Goal: Check status: Check status

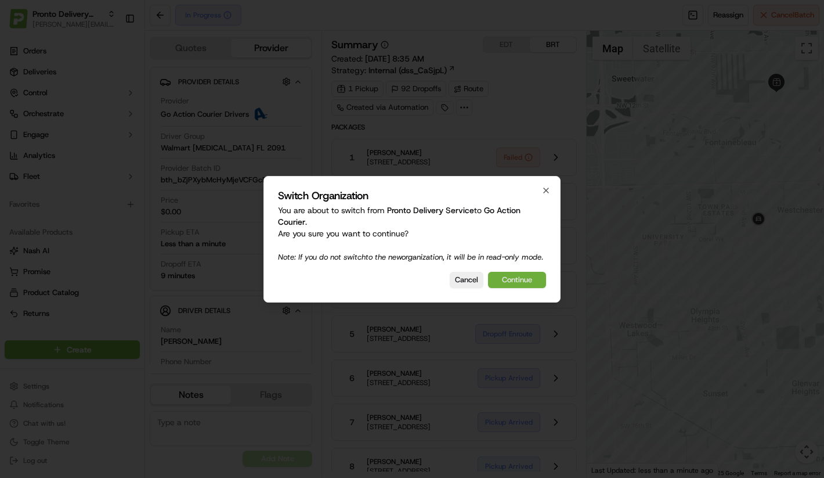
click at [504, 277] on button "Continue" at bounding box center [517, 280] width 58 height 16
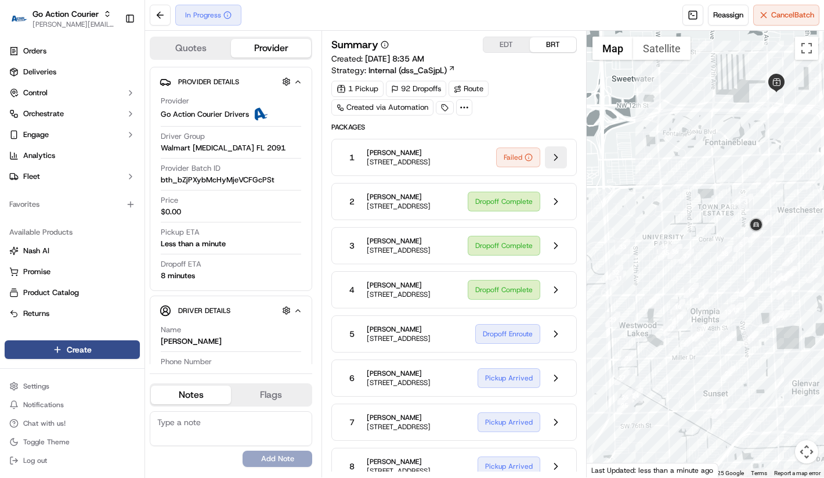
click at [566, 154] on button at bounding box center [556, 157] width 22 height 22
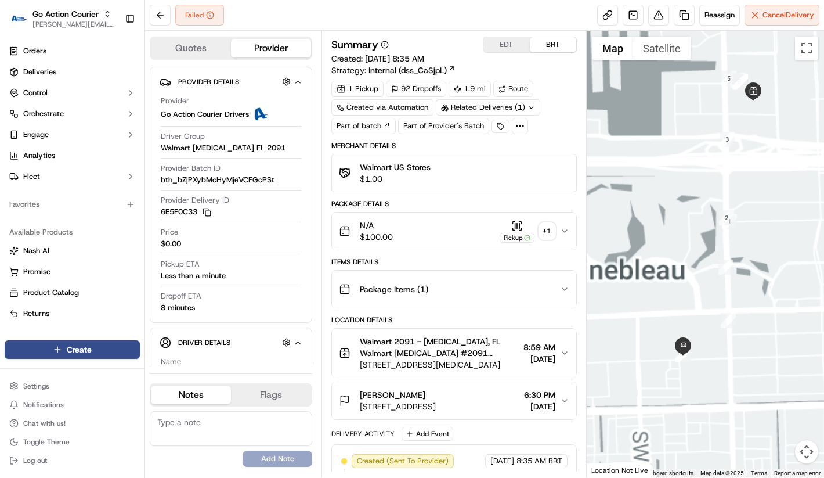
scroll to position [128, 0]
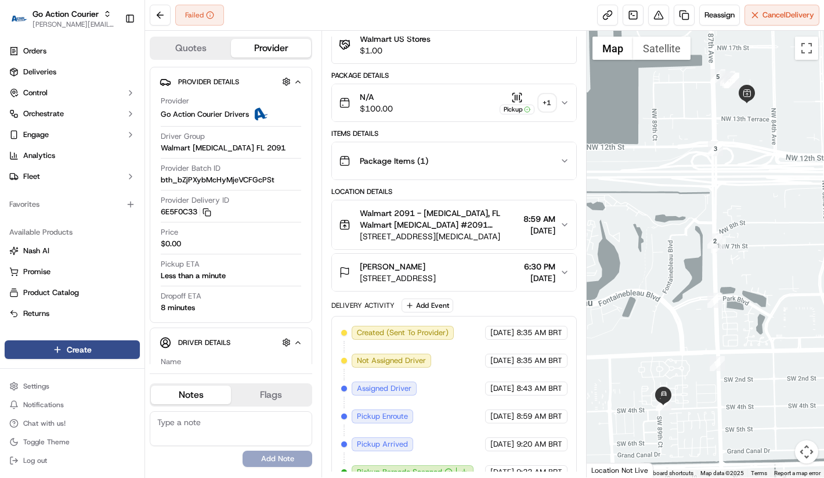
click at [548, 108] on div "+ 1" at bounding box center [547, 103] width 16 height 16
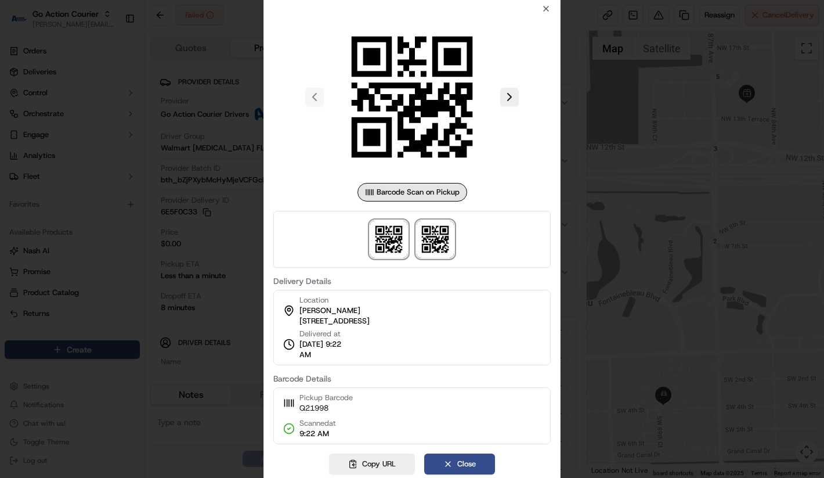
click at [437, 240] on img at bounding box center [435, 239] width 37 height 37
click at [372, 235] on img at bounding box center [388, 239] width 37 height 37
click at [378, 236] on img at bounding box center [388, 239] width 37 height 37
click at [658, 298] on div at bounding box center [412, 239] width 824 height 478
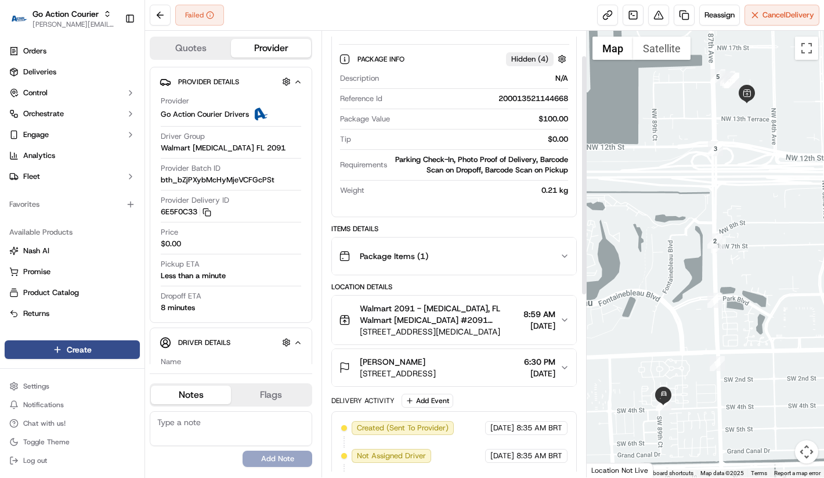
scroll to position [0, 0]
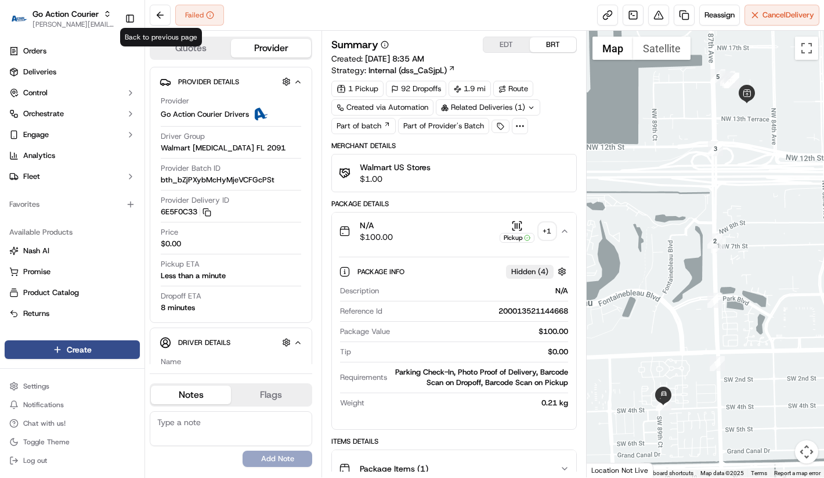
drag, startPoint x: 163, startPoint y: 10, endPoint x: 172, endPoint y: 15, distance: 9.9
click at [163, 11] on button at bounding box center [160, 15] width 21 height 21
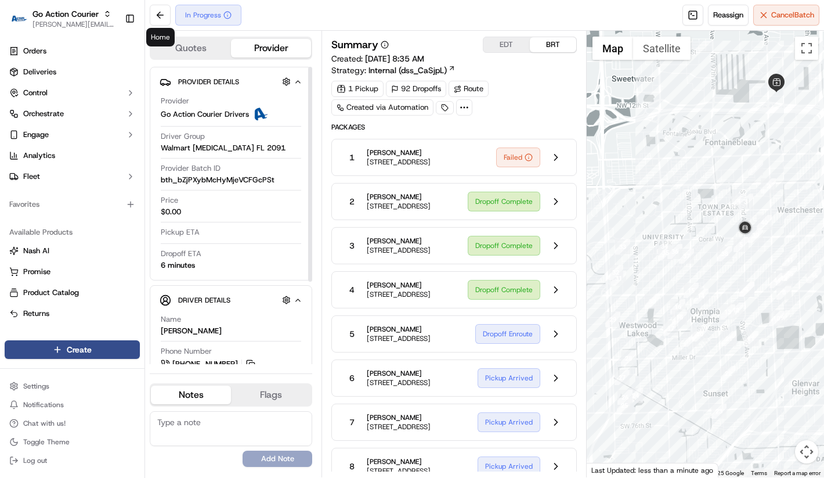
scroll to position [114, 0]
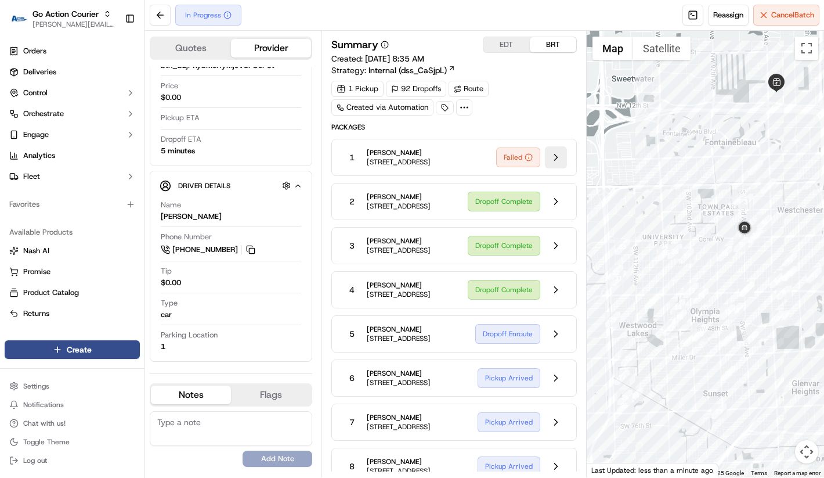
click at [551, 164] on button at bounding box center [556, 157] width 22 height 22
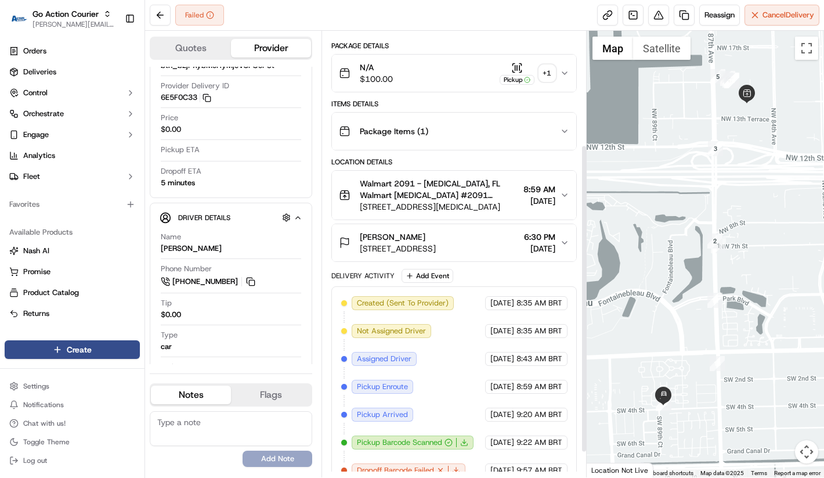
scroll to position [201, 0]
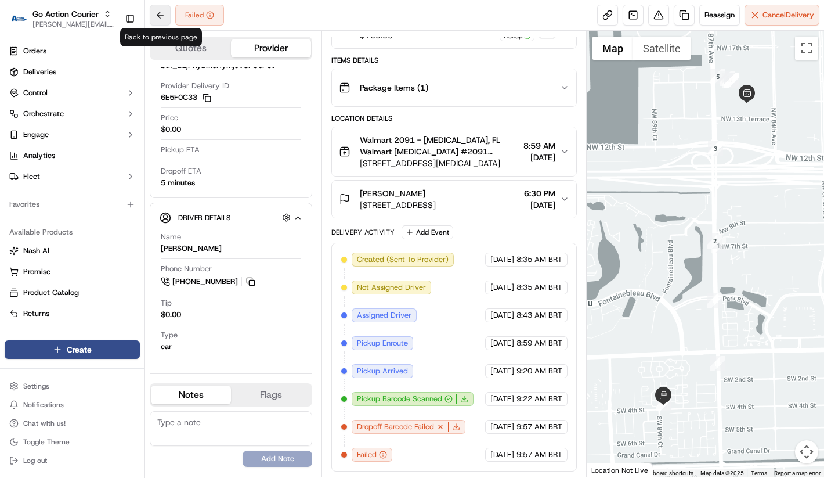
click at [157, 13] on button at bounding box center [160, 15] width 21 height 21
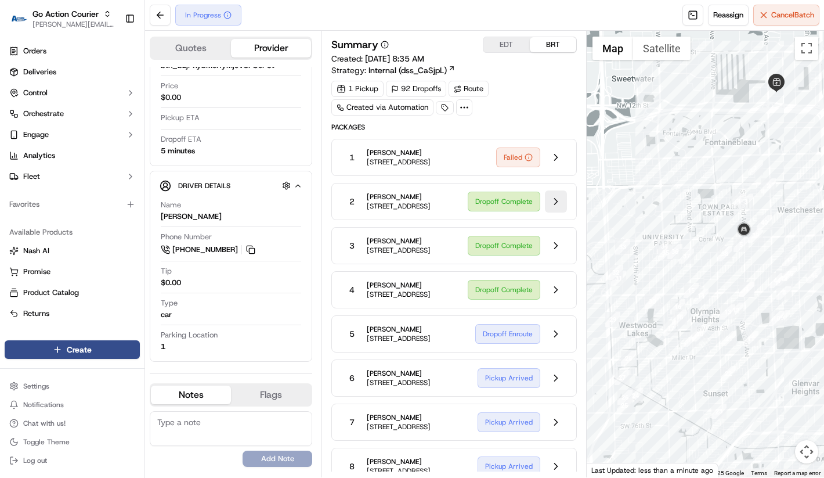
click at [558, 211] on button at bounding box center [556, 201] width 22 height 22
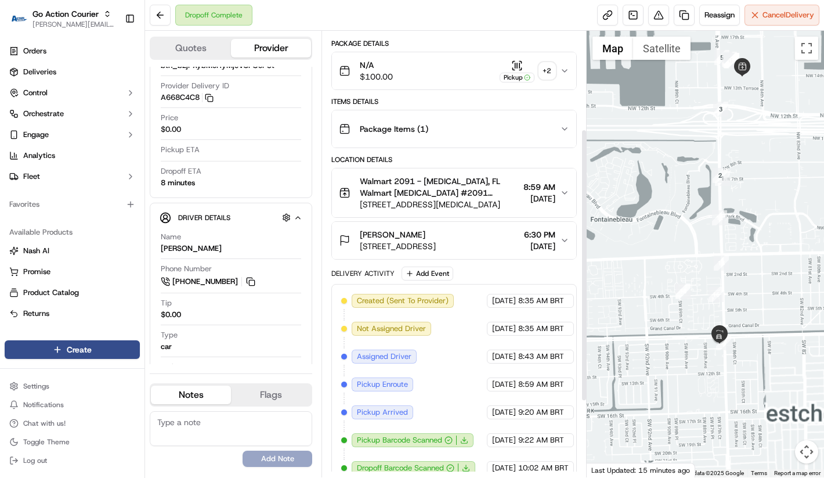
scroll to position [285, 0]
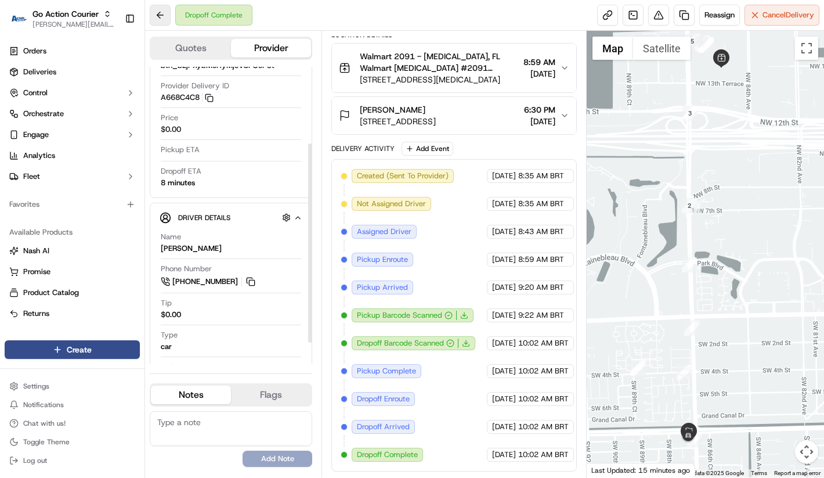
click at [168, 10] on button at bounding box center [160, 15] width 21 height 21
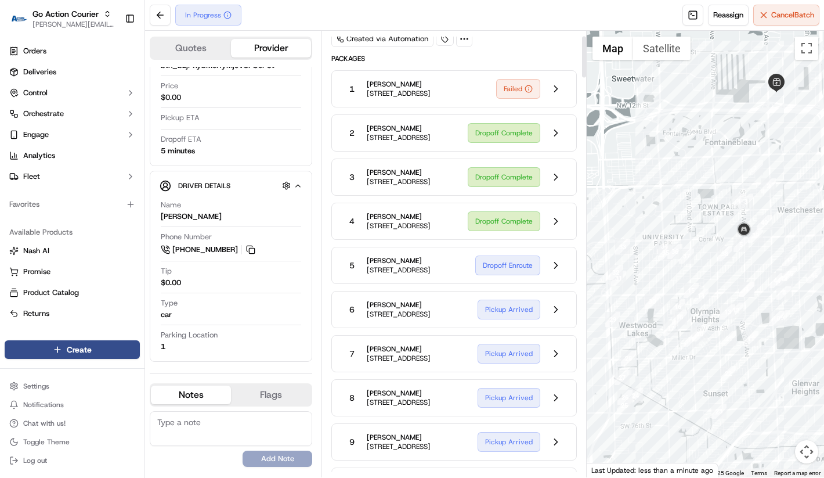
scroll to position [57, 0]
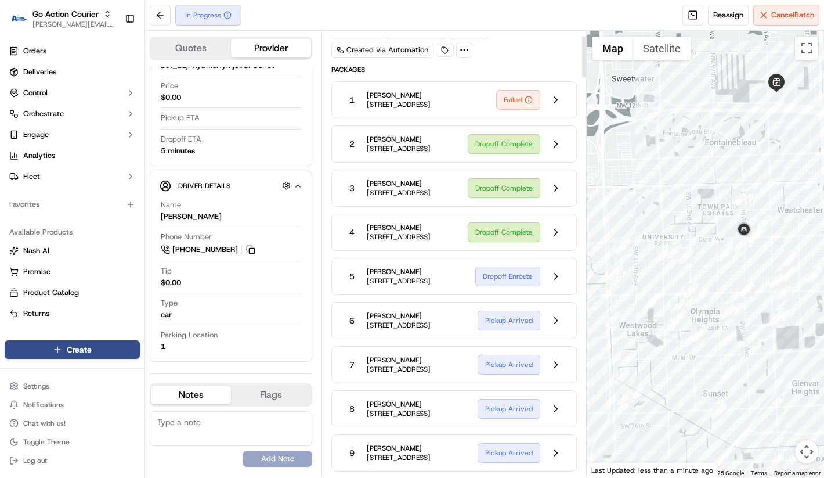
click at [560, 199] on button at bounding box center [556, 188] width 22 height 22
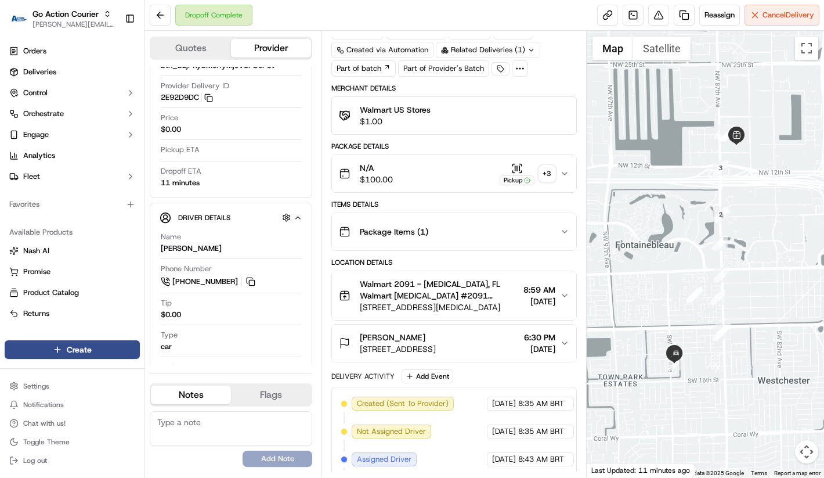
scroll to position [285, 0]
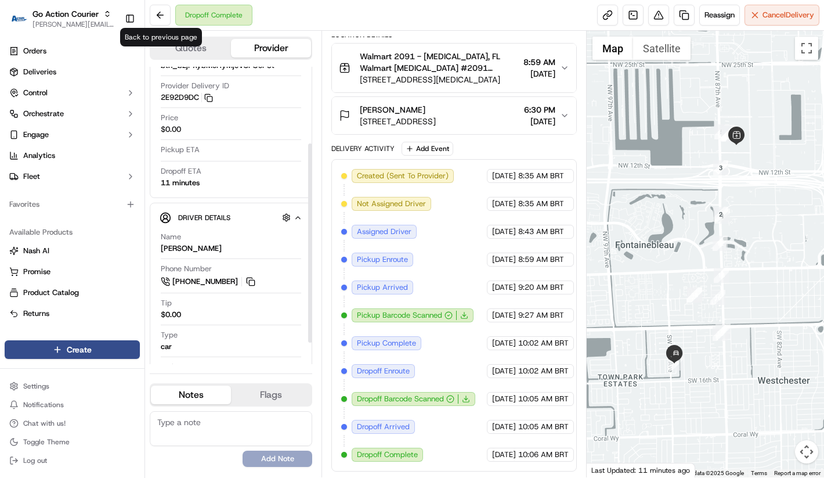
click at [170, 16] on button at bounding box center [160, 15] width 21 height 21
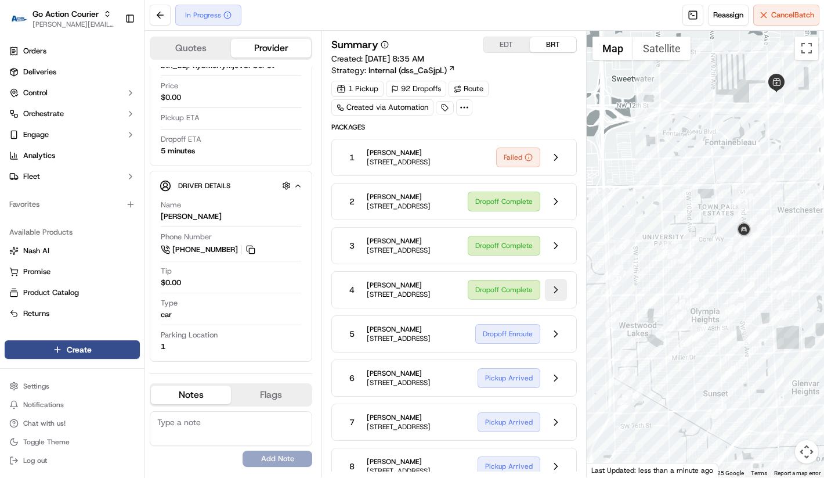
click at [560, 301] on button at bounding box center [556, 290] width 22 height 22
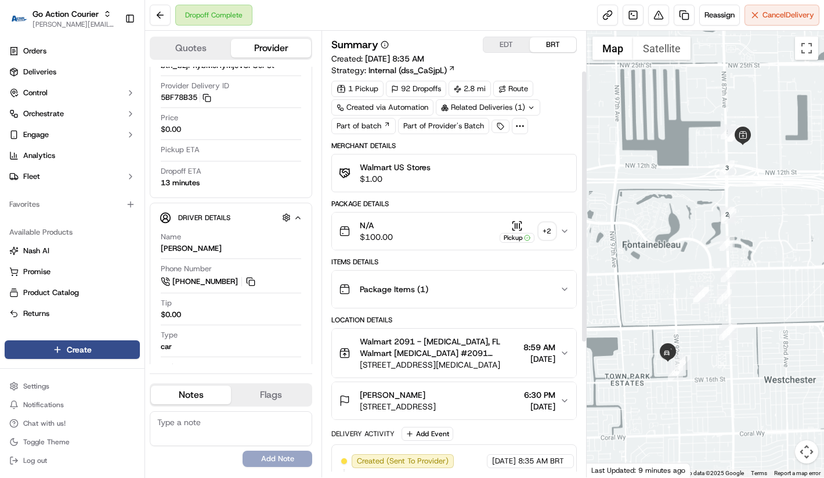
scroll to position [285, 0]
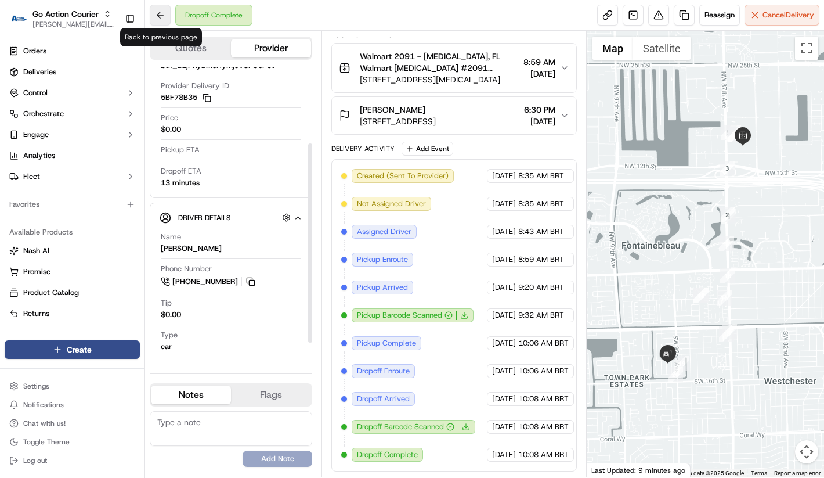
click at [162, 13] on button at bounding box center [160, 15] width 21 height 21
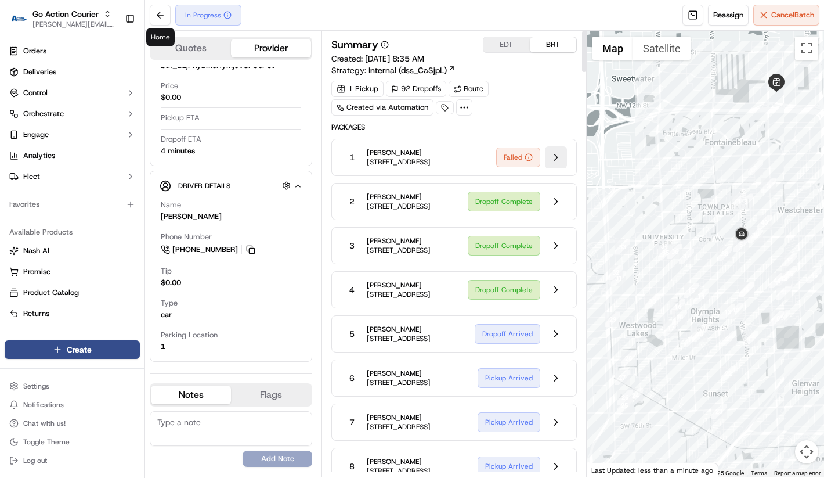
click at [561, 166] on button at bounding box center [556, 157] width 22 height 22
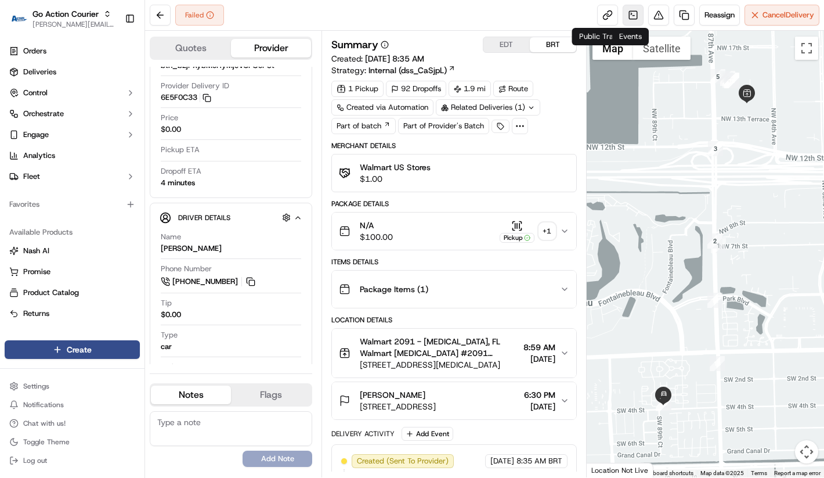
click at [630, 20] on link at bounding box center [633, 15] width 21 height 21
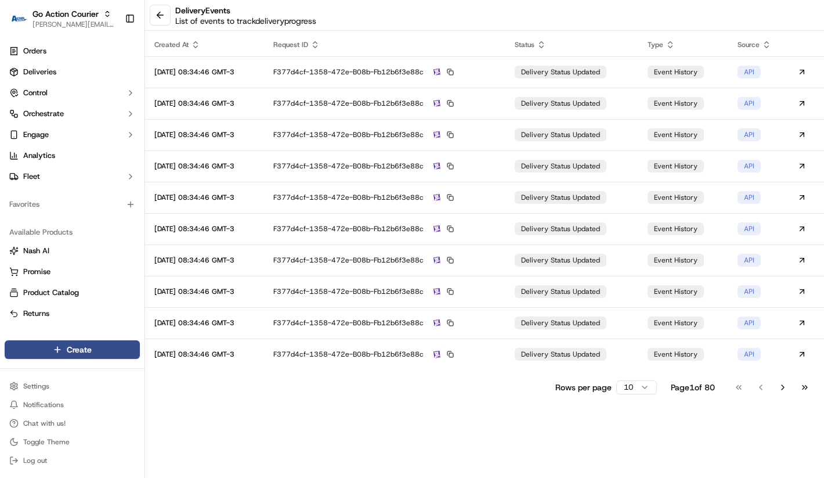
click at [628, 387] on html "Go Action Courier lucas@usenash.com Toggle Sidebar Orders Deliveries Control Or…" at bounding box center [412, 239] width 824 height 478
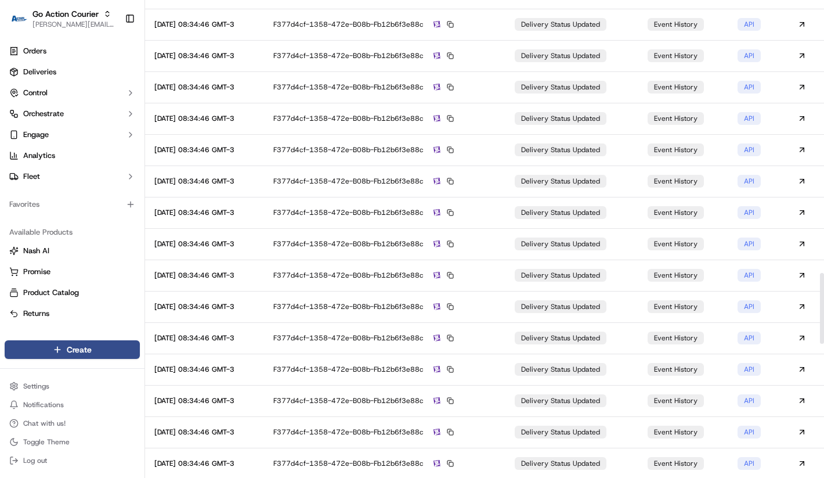
scroll to position [1836, 0]
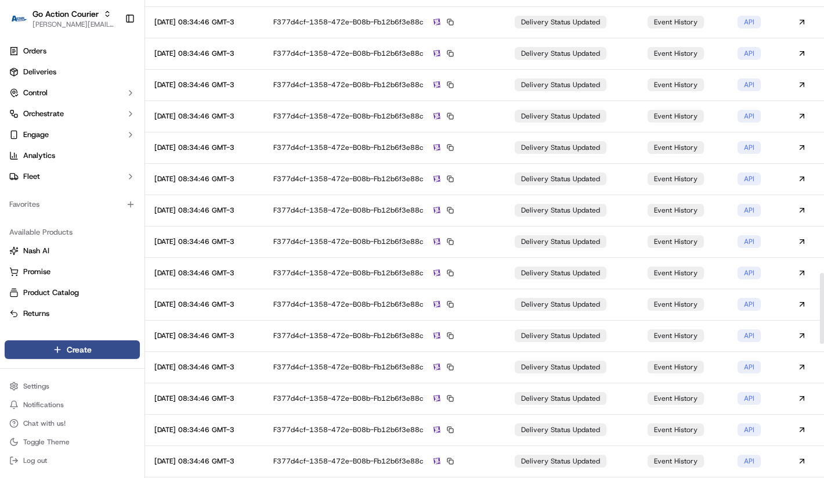
click at [519, 357] on td "delivery status updated" at bounding box center [571, 366] width 133 height 31
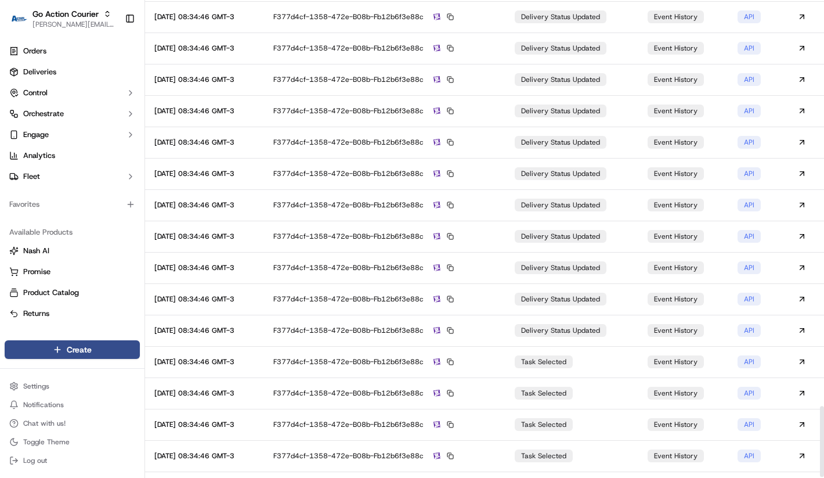
scroll to position [2738, 0]
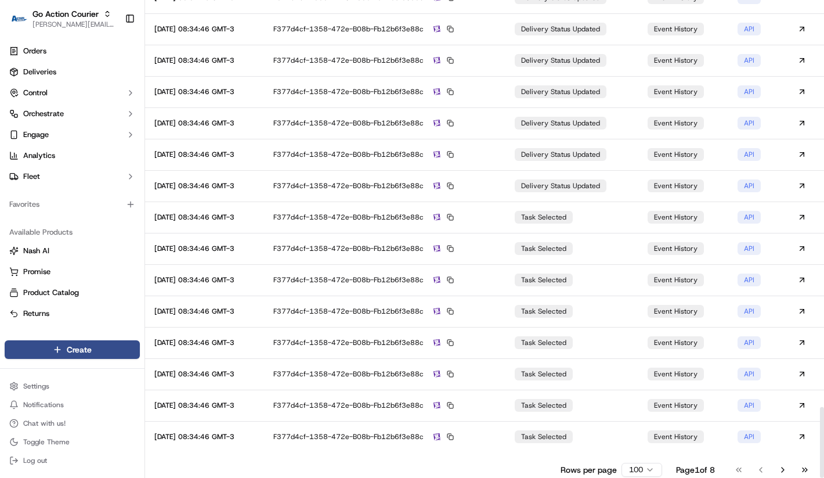
click at [496, 309] on div "f377d4cf-1358-472e-b08b-fb12b6f3e88c" at bounding box center [384, 311] width 223 height 10
click at [784, 469] on button "Go to next page" at bounding box center [783, 469] width 20 height 16
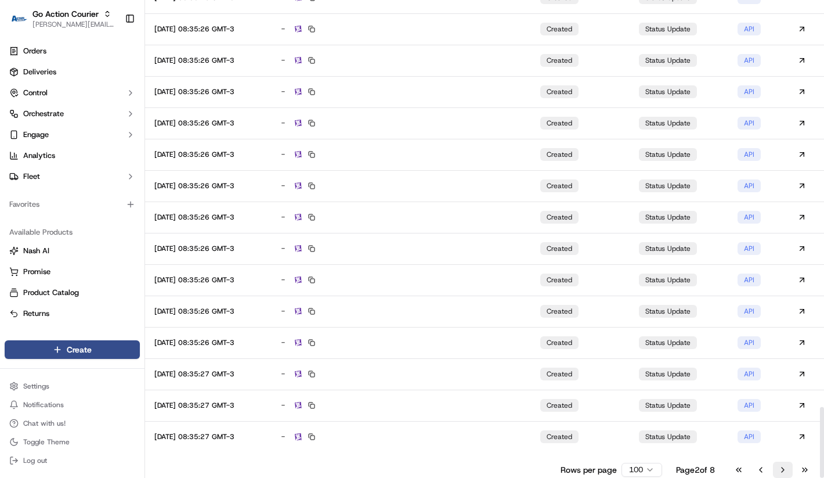
click at [777, 471] on button "Go to next page" at bounding box center [783, 469] width 20 height 16
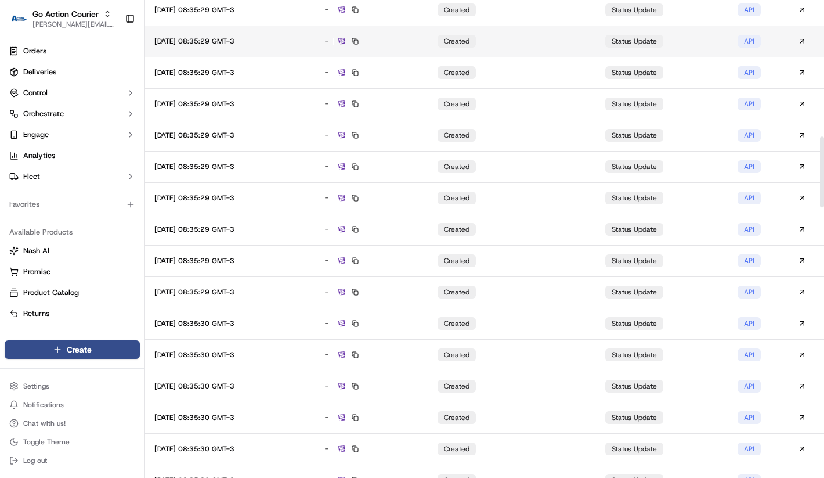
scroll to position [0, 0]
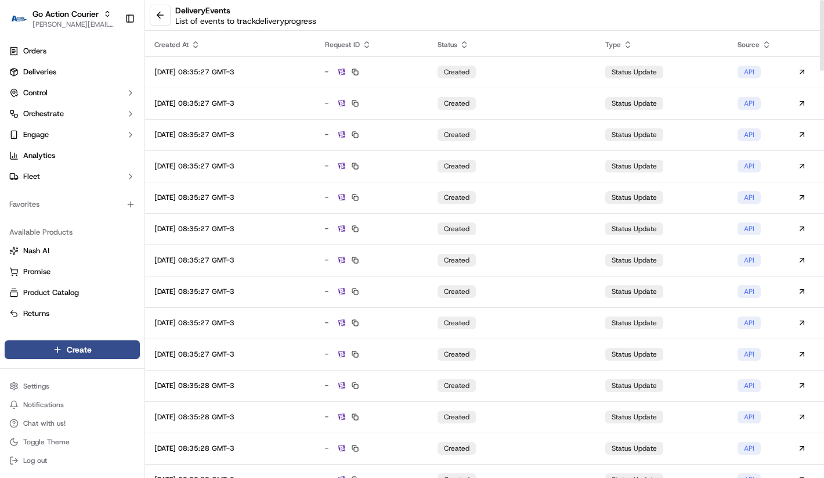
click at [198, 42] on icon at bounding box center [195, 44] width 9 height 9
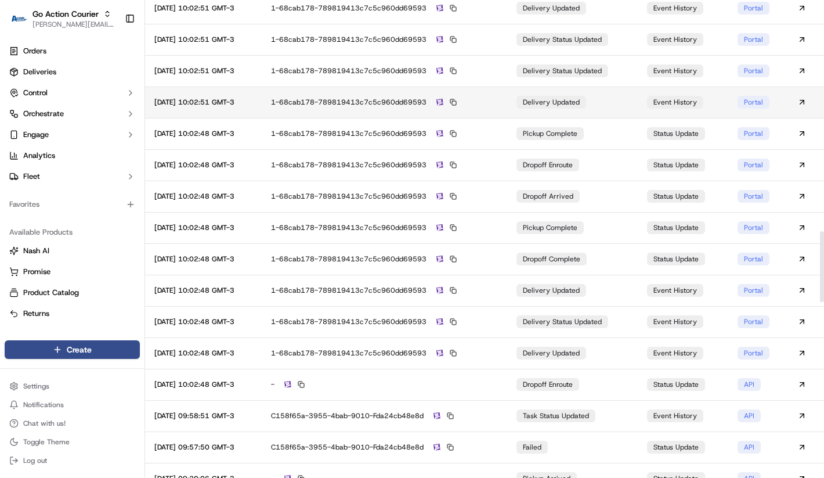
scroll to position [1685, 0]
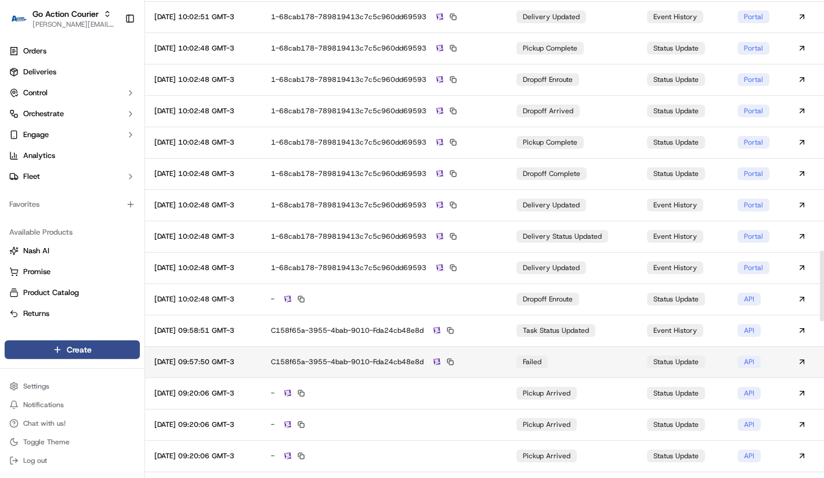
click at [378, 362] on div "c158f65a-3955-4bab-9010-fda24cb48e8d" at bounding box center [384, 361] width 227 height 10
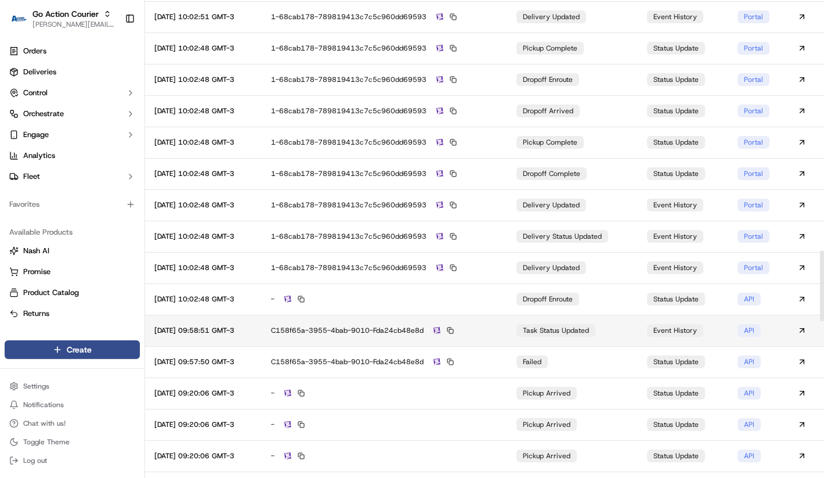
click at [411, 327] on div "c158f65a-3955-4bab-9010-fda24cb48e8d" at bounding box center [384, 330] width 227 height 10
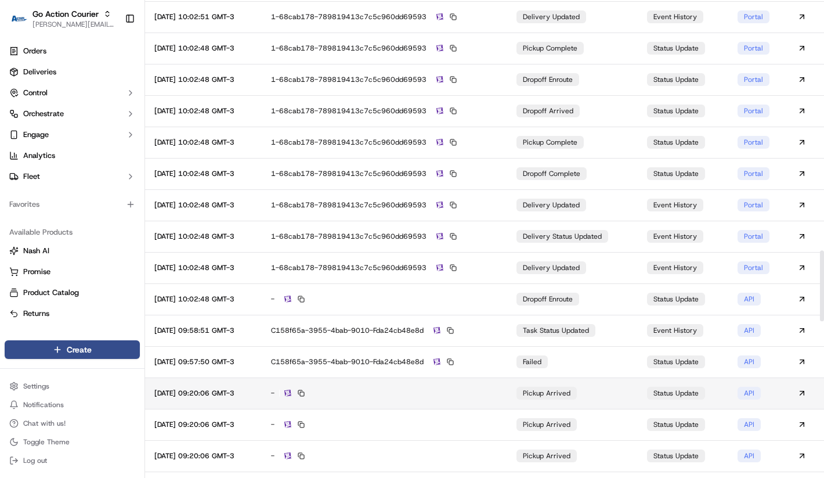
click at [367, 392] on div "-" at bounding box center [384, 393] width 227 height 10
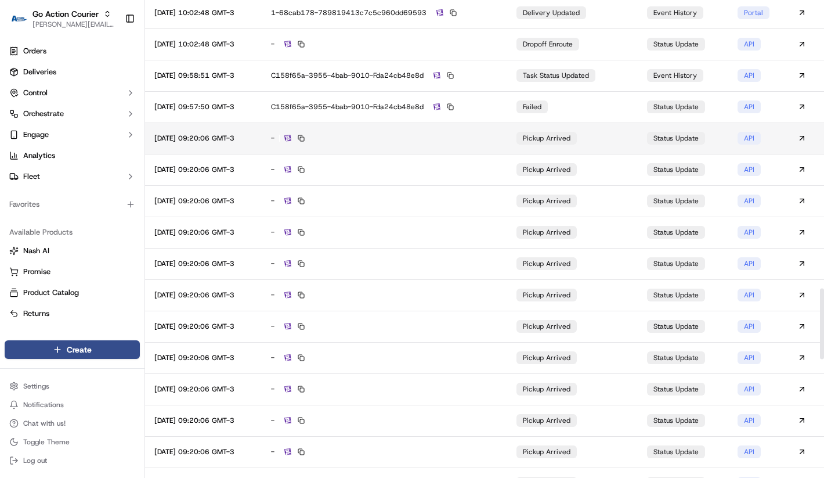
scroll to position [1888, 0]
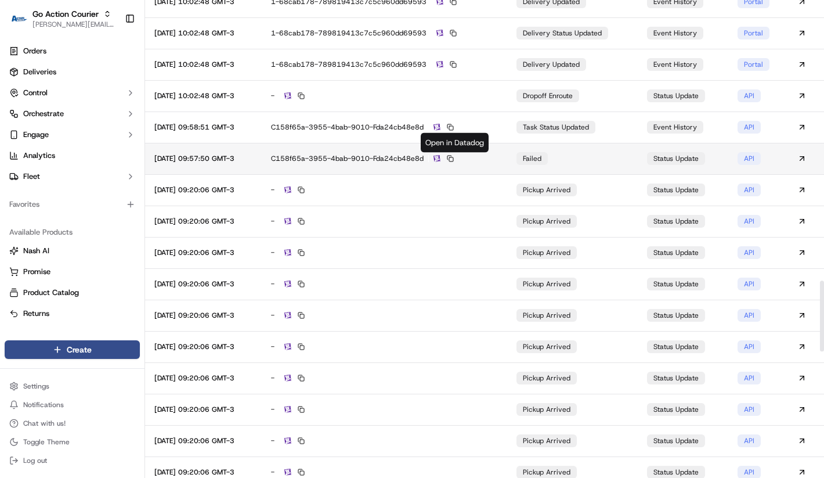
click at [440, 160] on img at bounding box center [437, 159] width 7 height 8
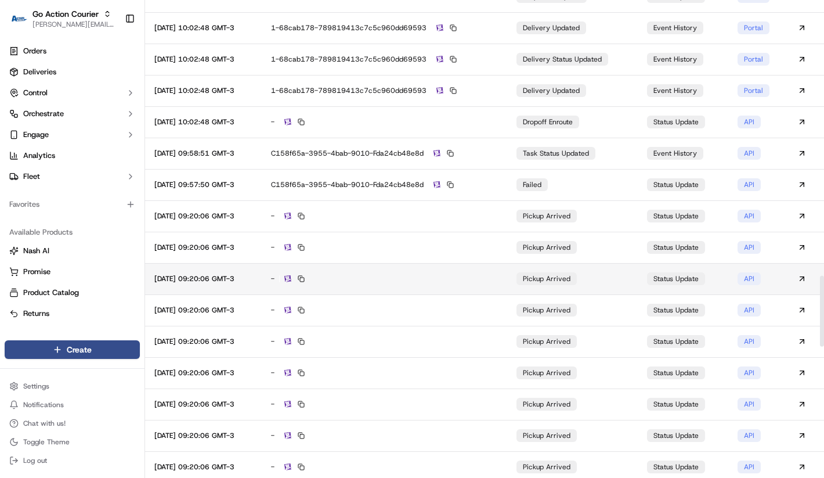
scroll to position [1845, 0]
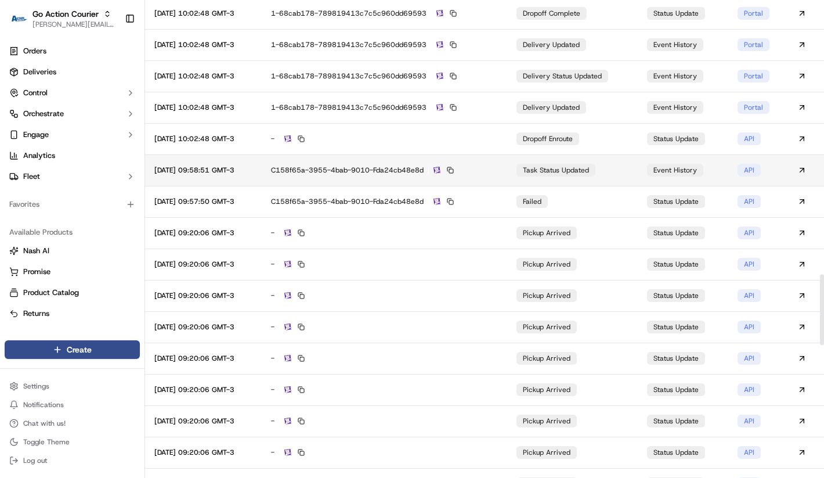
click at [389, 175] on td "c158f65a-3955-4bab-9010-fda24cb48e8d" at bounding box center [384, 169] width 245 height 31
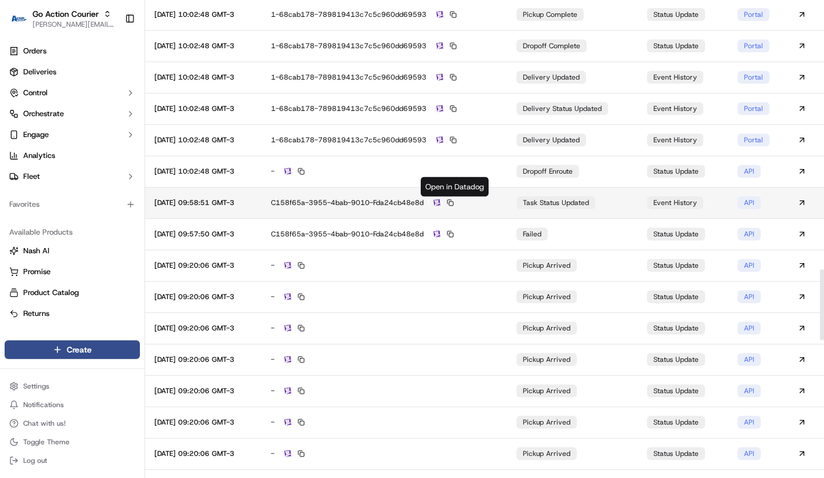
click at [440, 204] on img at bounding box center [437, 203] width 7 height 8
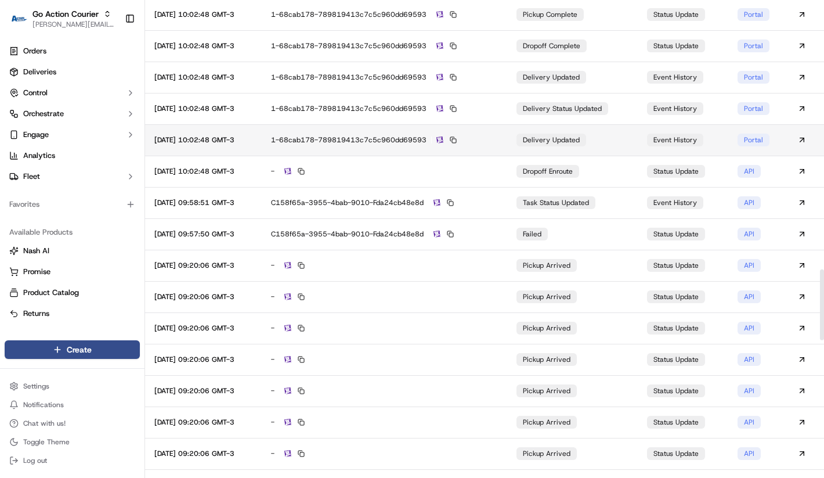
click at [378, 139] on div "1-68cab178-789819413c7c5c960dd69593" at bounding box center [384, 140] width 227 height 10
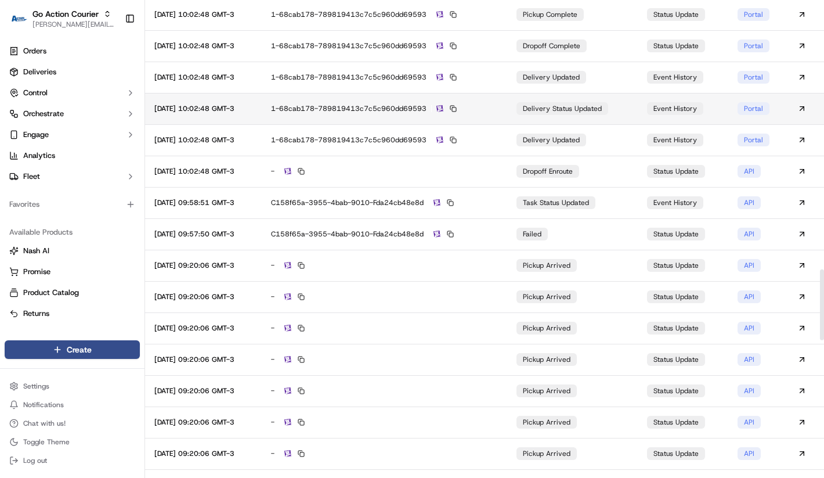
click at [382, 110] on div "1-68cab178-789819413c7c5c960dd69593" at bounding box center [384, 108] width 227 height 10
click at [443, 110] on img at bounding box center [439, 109] width 7 height 8
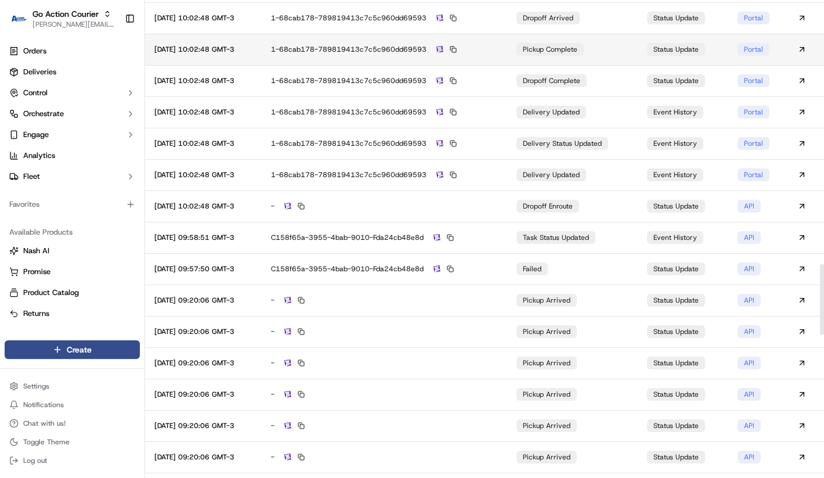
scroll to position [1777, 0]
click at [370, 55] on div "1-68cab178-789819413c7c5c960dd69593" at bounding box center [384, 50] width 227 height 10
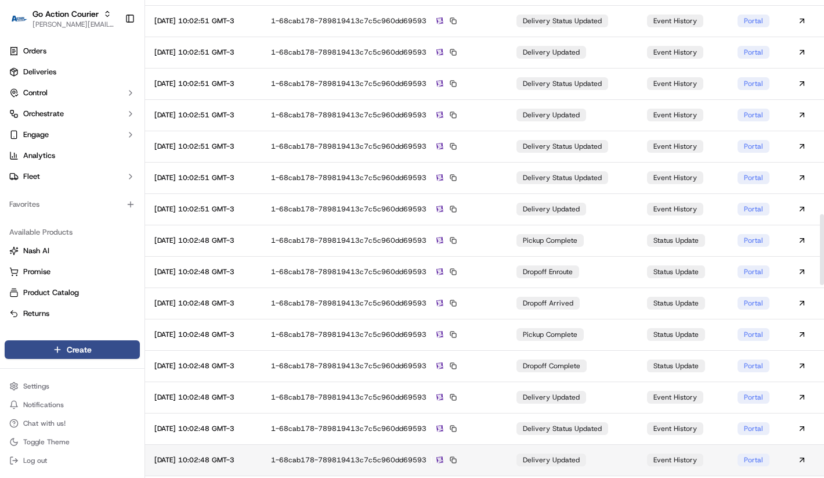
scroll to position [1400, 0]
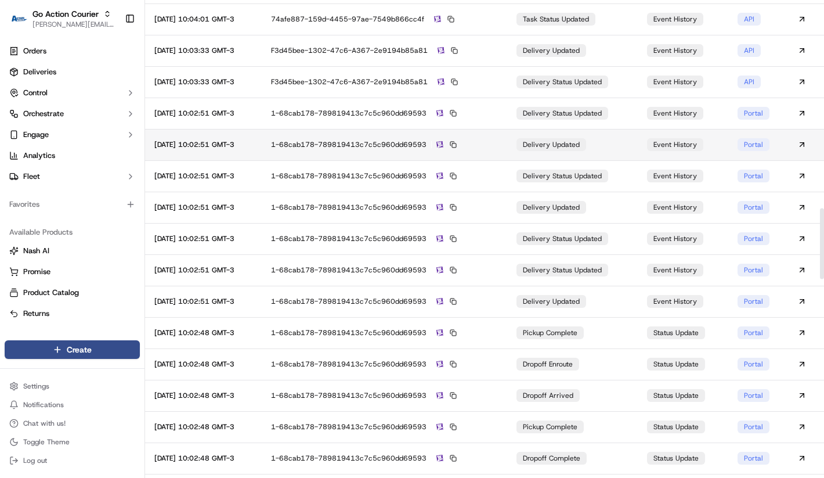
click at [431, 147] on div "1-68cab178-789819413c7c5c960dd69593" at bounding box center [384, 144] width 227 height 10
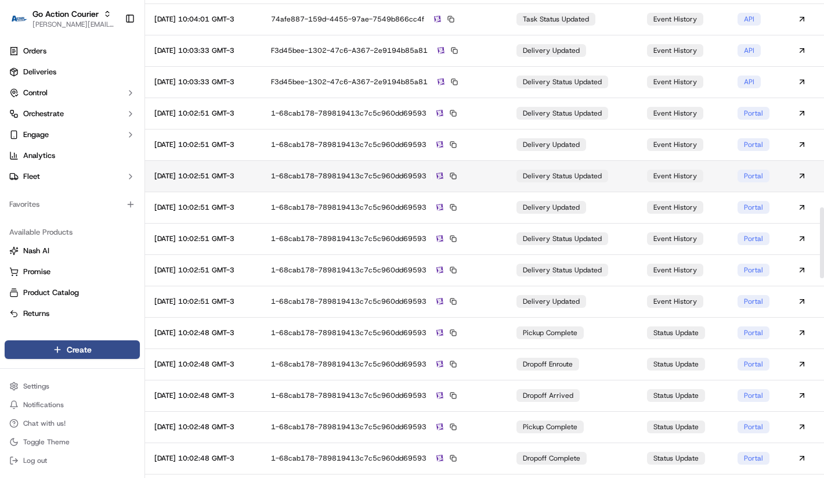
scroll to position [1391, 0]
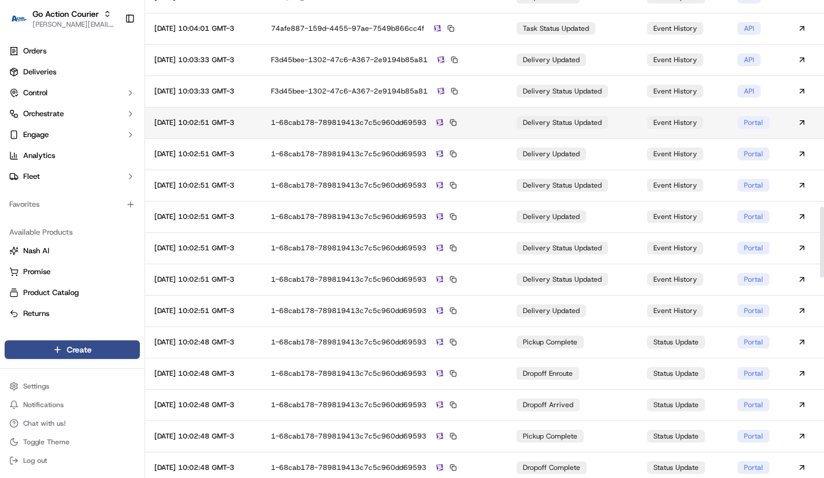
click at [389, 124] on div "1-68cab178-789819413c7c5c960dd69593" at bounding box center [384, 122] width 227 height 10
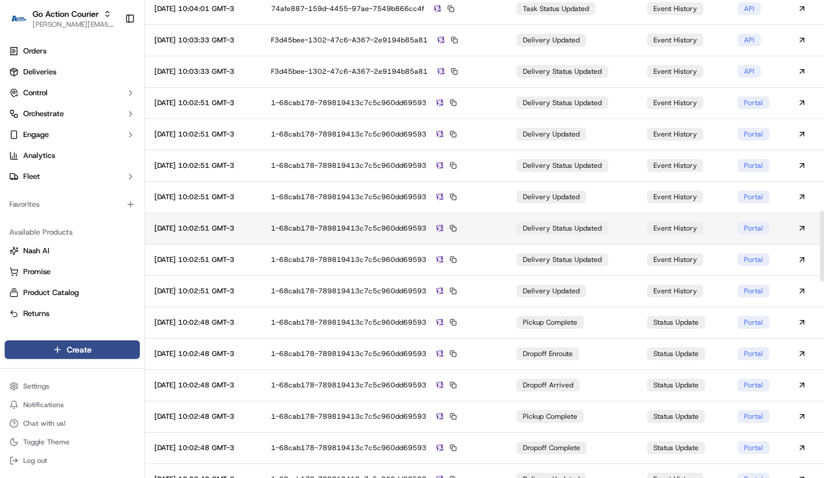
scroll to position [1422, 0]
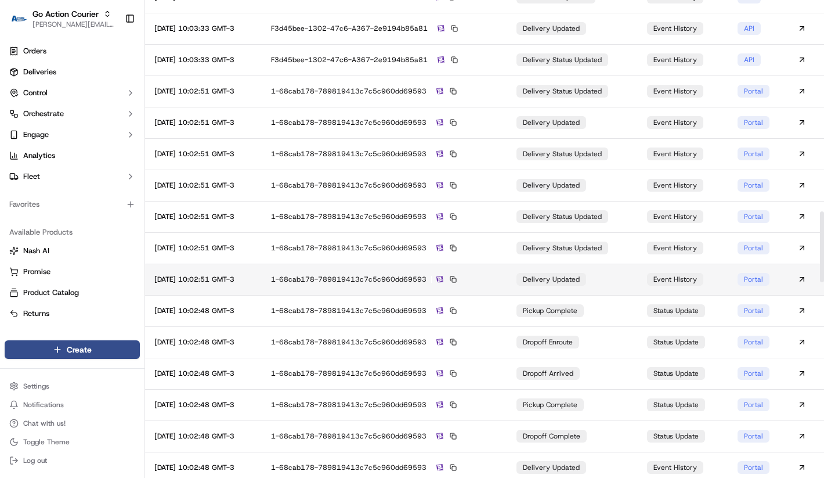
click at [385, 269] on td "1-68cab178-789819413c7c5c960dd69593" at bounding box center [384, 278] width 245 height 31
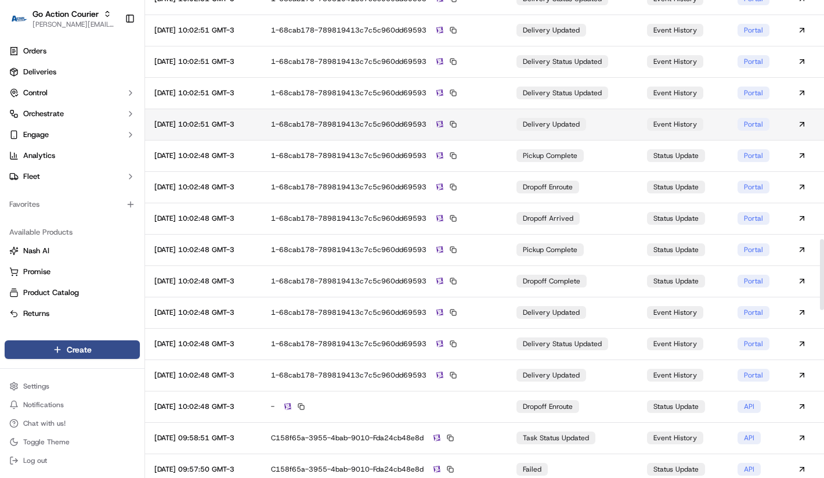
scroll to position [1731, 0]
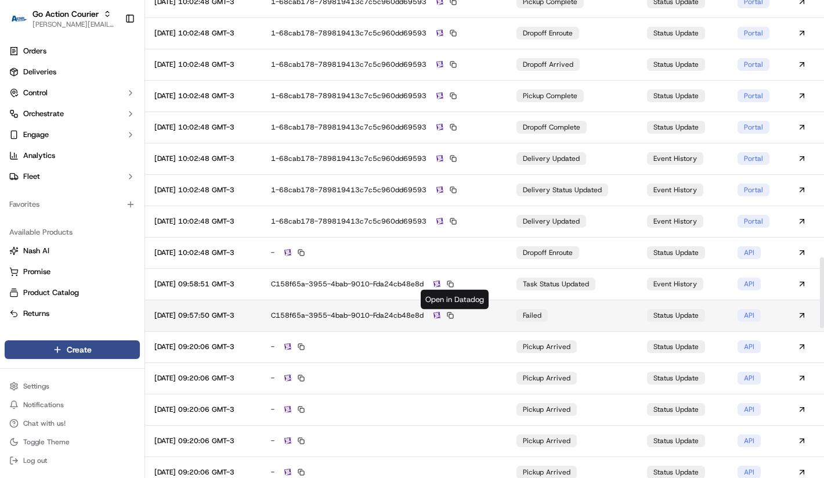
click at [440, 315] on img at bounding box center [437, 316] width 7 height 8
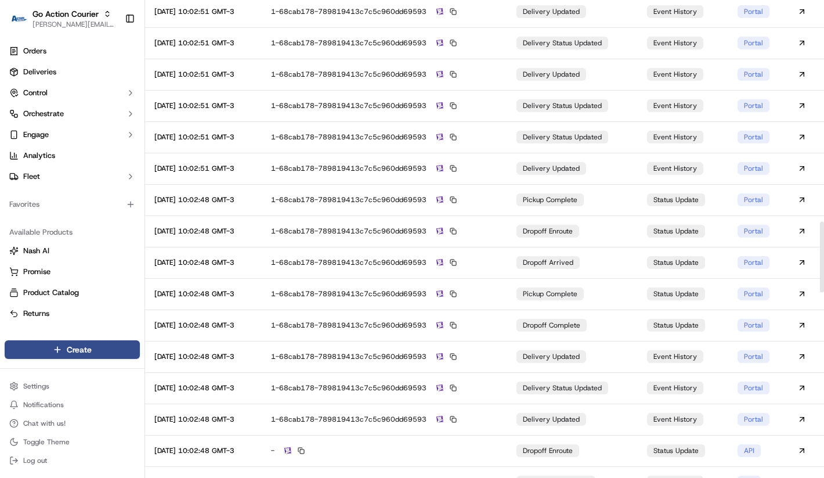
scroll to position [2311, 0]
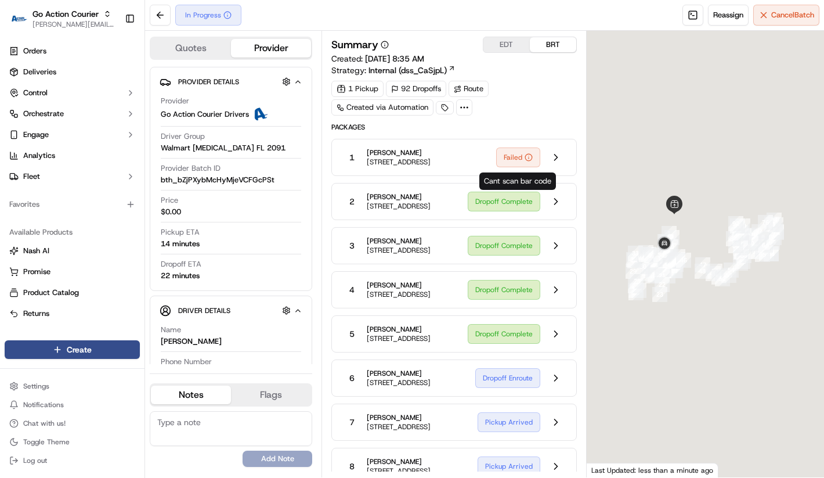
click at [544, 160] on div "Failed" at bounding box center [531, 157] width 71 height 22
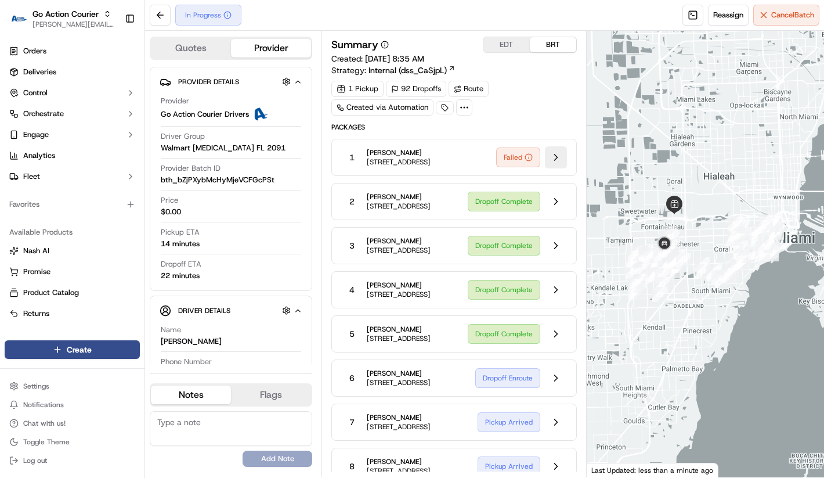
click at [547, 160] on button at bounding box center [556, 157] width 22 height 22
click at [558, 157] on button at bounding box center [556, 157] width 22 height 22
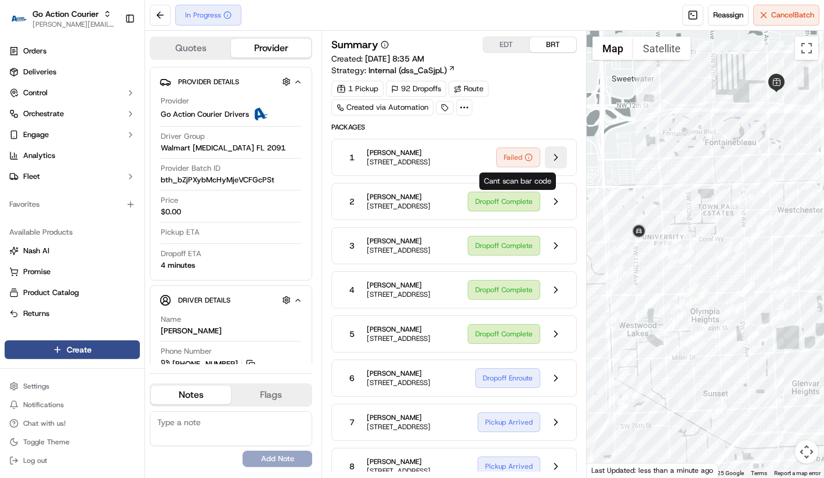
click at [561, 158] on button at bounding box center [556, 157] width 22 height 22
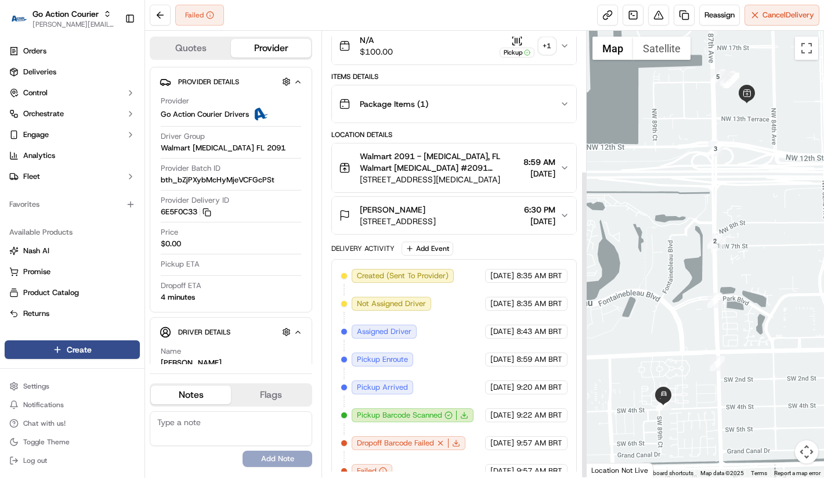
scroll to position [201, 0]
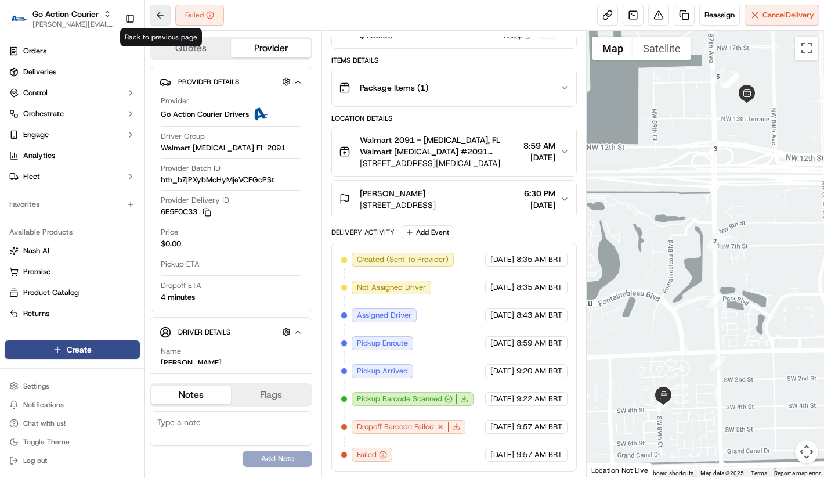
click at [163, 15] on button at bounding box center [160, 15] width 21 height 21
